Goal: Task Accomplishment & Management: Manage account settings

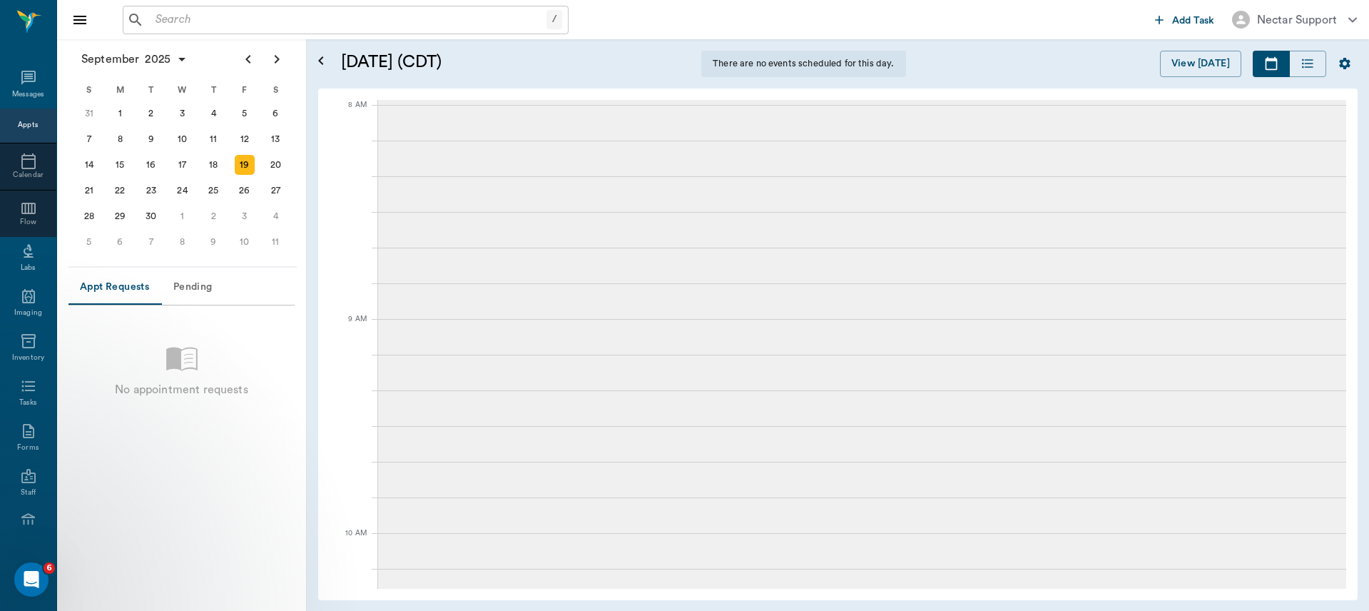
click at [675, 80] on div "[DATE] (CDT) There are no events scheduled for this day. View [DATE]" at bounding box center [849, 63] width 1039 height 49
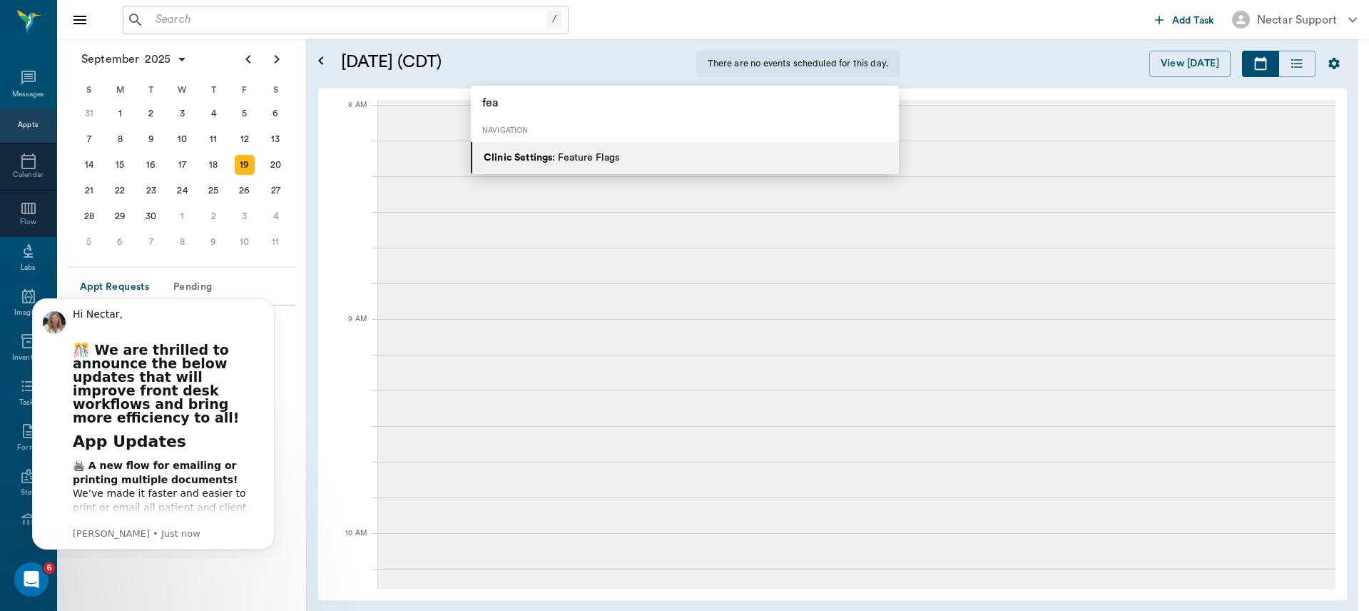
type input "fea"
click at [587, 154] on div "Clinic Settings : Feature Flags" at bounding box center [552, 158] width 136 height 15
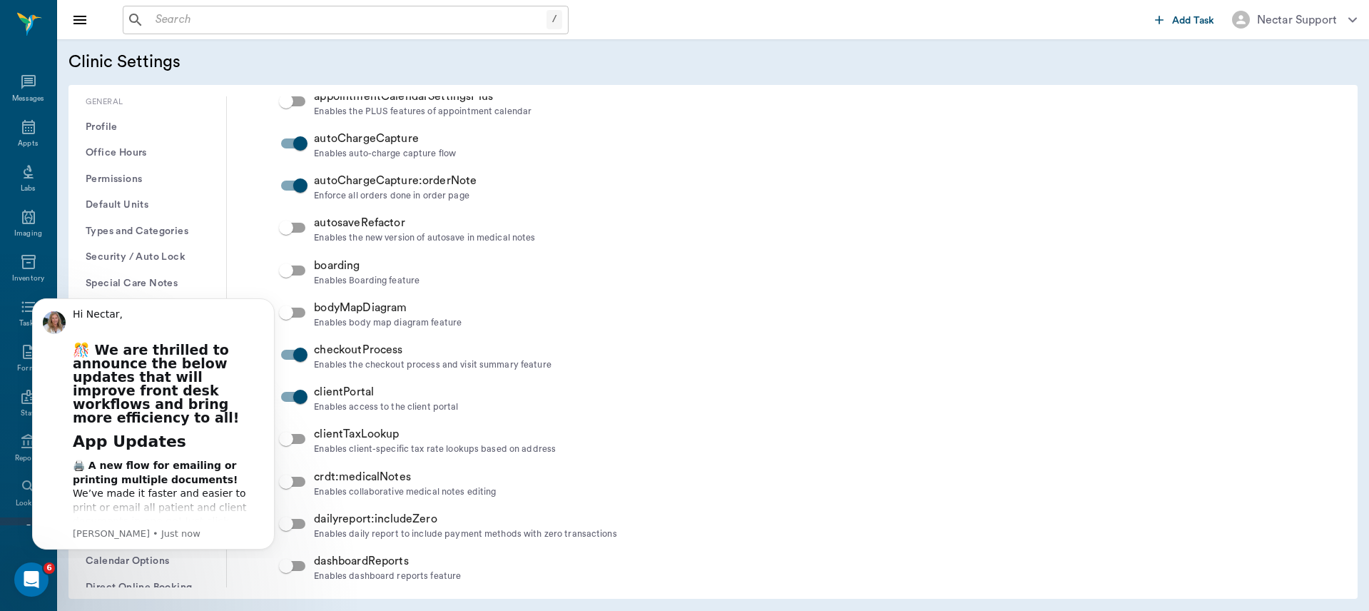
scroll to position [1158, 0]
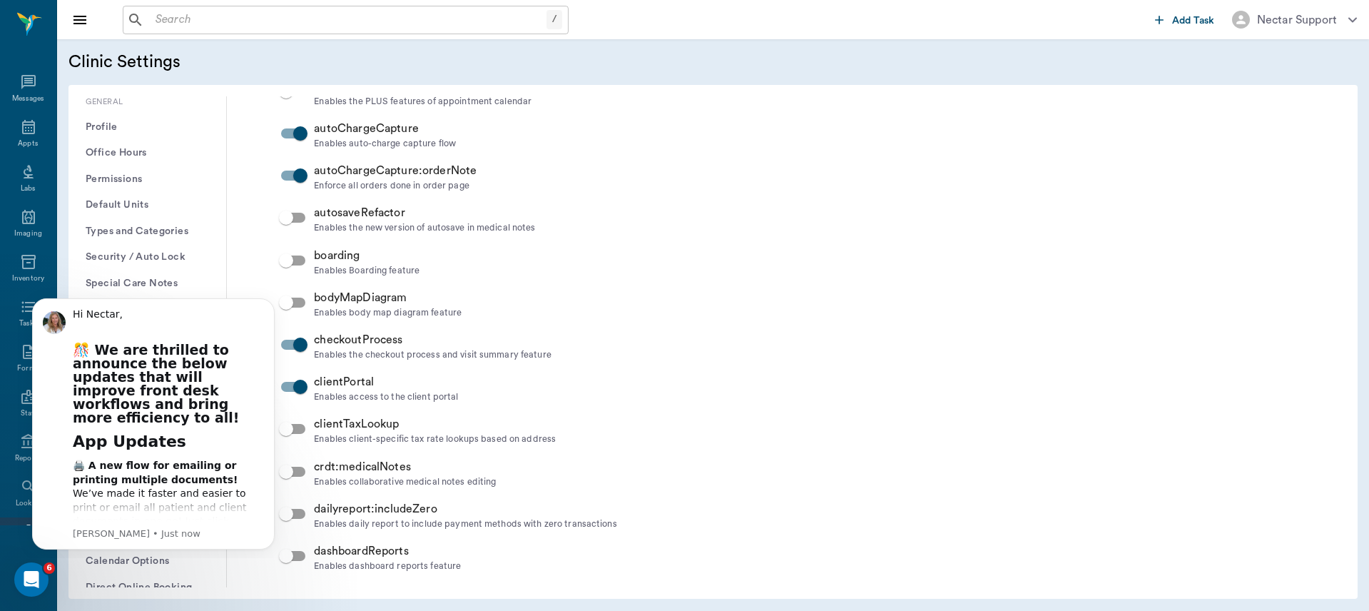
click at [293, 220] on input "checkbox" at bounding box center [285, 217] width 81 height 27
checkbox input "true"
